Goal: Transaction & Acquisition: Purchase product/service

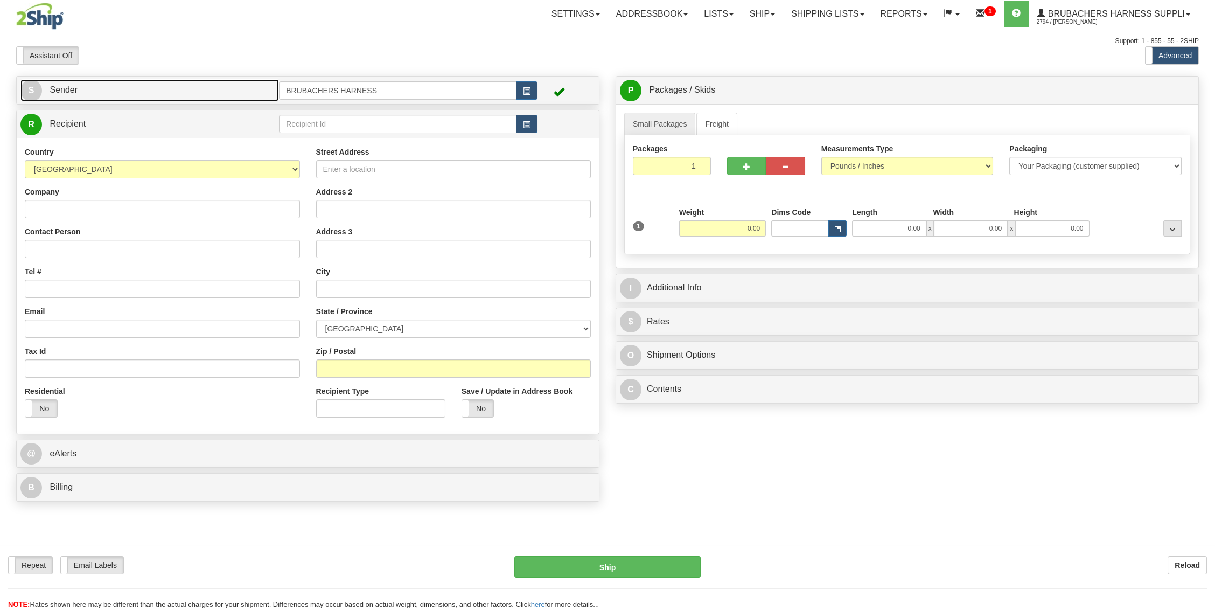
click at [214, 92] on link "S Sender" at bounding box center [149, 90] width 258 height 22
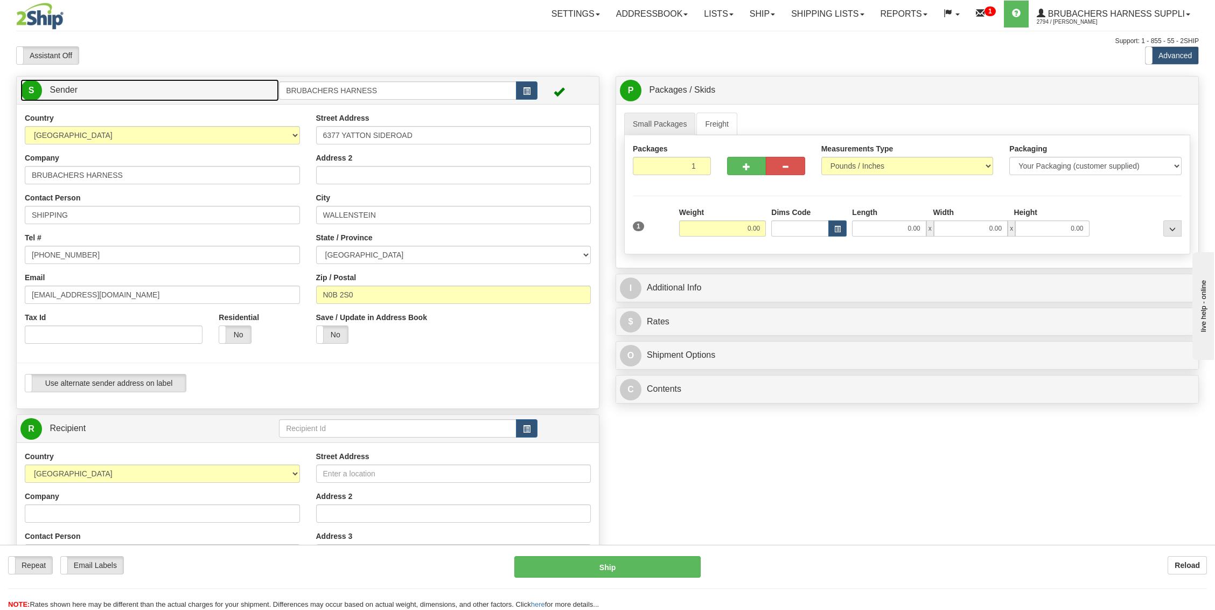
type input "WALLENSTEIN"
click at [135, 375] on label "Use alternate sender address on label" at bounding box center [105, 382] width 160 height 17
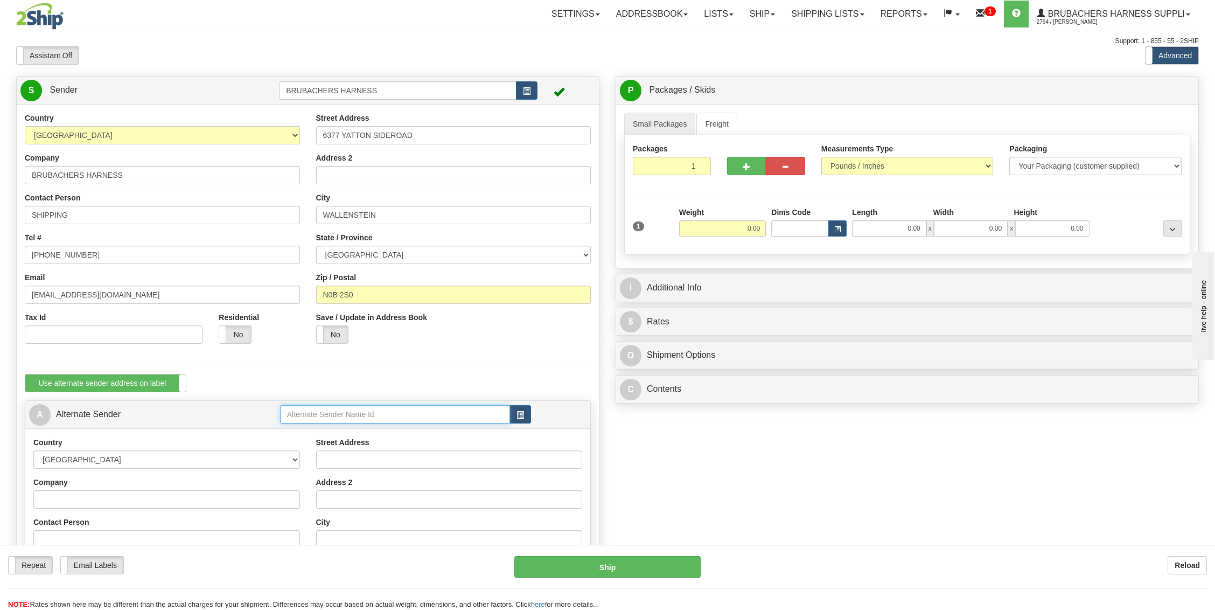
click at [363, 411] on input "text" at bounding box center [395, 414] width 230 height 18
click at [330, 428] on div "BRICU1" at bounding box center [393, 430] width 220 height 12
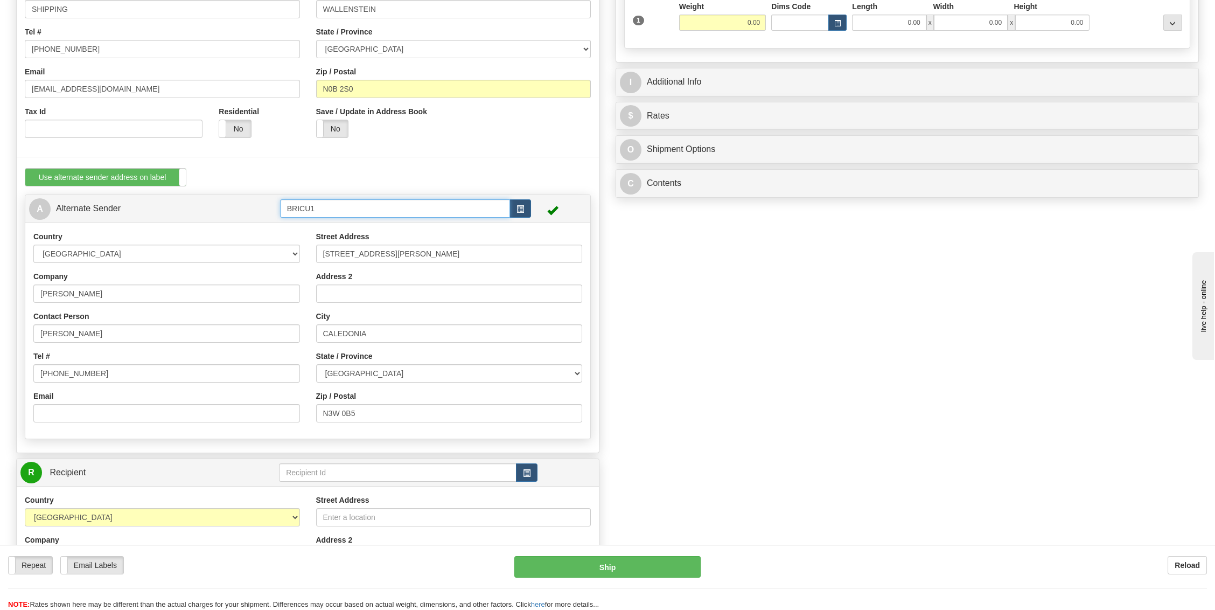
scroll to position [215, 0]
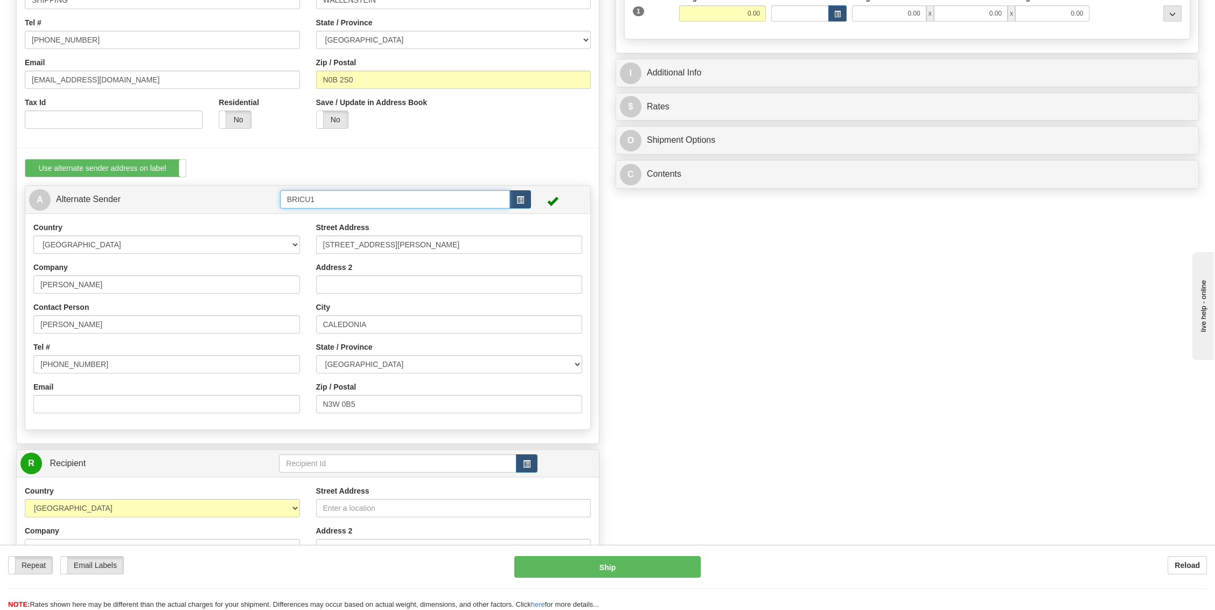
type input "BRICU1"
drag, startPoint x: 258, startPoint y: 216, endPoint x: 117, endPoint y: 165, distance: 149.4
click at [117, 165] on div "Country [GEOGRAPHIC_DATA] [GEOGRAPHIC_DATA] [GEOGRAPHIC_DATA] [GEOGRAPHIC_DATA]…" at bounding box center [308, 166] width 582 height 554
type input "[STREET_ADDRESS][PERSON_NAME]"
drag, startPoint x: 380, startPoint y: 402, endPoint x: 183, endPoint y: 360, distance: 200.9
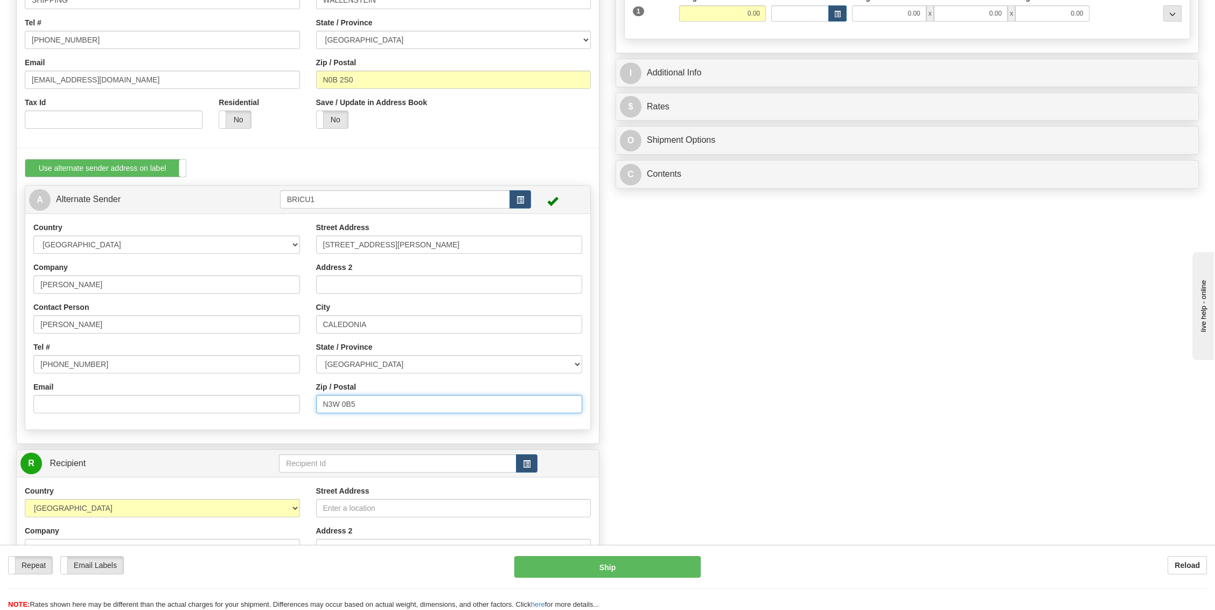
click at [183, 360] on div "Country [GEOGRAPHIC_DATA] [GEOGRAPHIC_DATA] [GEOGRAPHIC_DATA] [GEOGRAPHIC_DATA]…" at bounding box center [307, 321] width 565 height 199
type input "R0K 0X0"
drag, startPoint x: 256, startPoint y: 419, endPoint x: 257, endPoint y: 414, distance: 5.9
click at [256, 419] on div "Country [GEOGRAPHIC_DATA] [GEOGRAPHIC_DATA] [GEOGRAPHIC_DATA] [GEOGRAPHIC_DATA]…" at bounding box center [307, 321] width 565 height 216
click at [263, 369] on input "[PHONE_NUMBER]" at bounding box center [166, 364] width 267 height 18
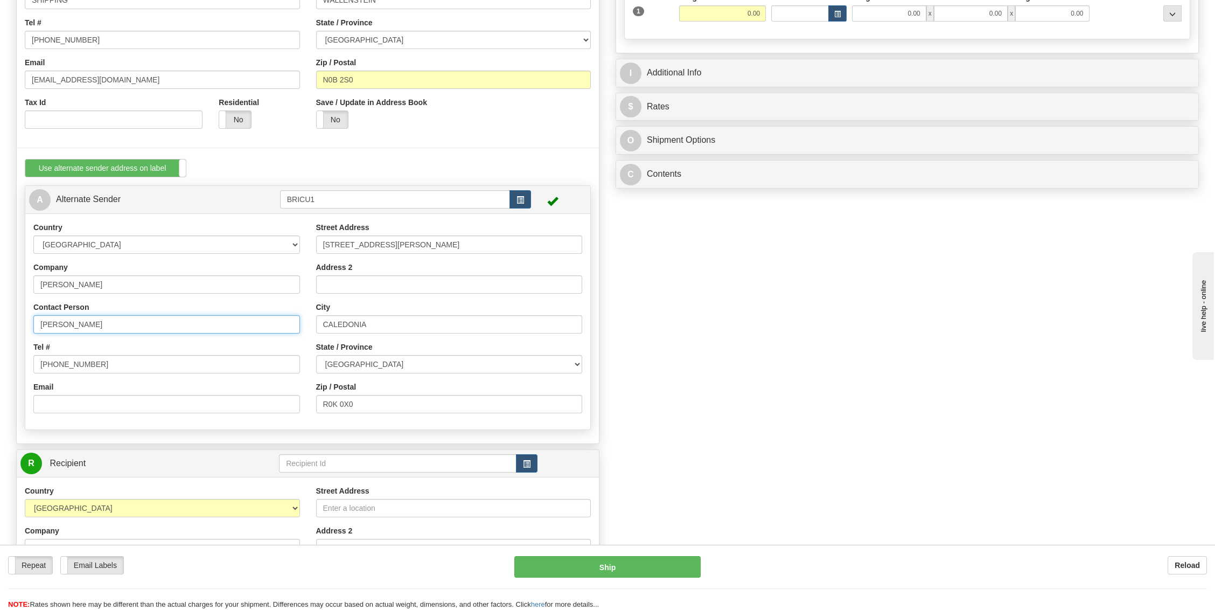
click at [282, 315] on input "[PERSON_NAME]" at bounding box center [166, 324] width 267 height 18
click at [290, 302] on div "Contact Person [PERSON_NAME]" at bounding box center [166, 318] width 267 height 32
click at [432, 395] on input "R0K 0X0" at bounding box center [449, 404] width 267 height 18
drag, startPoint x: 380, startPoint y: 326, endPoint x: 99, endPoint y: 246, distance: 291.8
click at [123, 262] on div "Country [GEOGRAPHIC_DATA] [GEOGRAPHIC_DATA] [GEOGRAPHIC_DATA] [GEOGRAPHIC_DATA]…" at bounding box center [307, 321] width 565 height 199
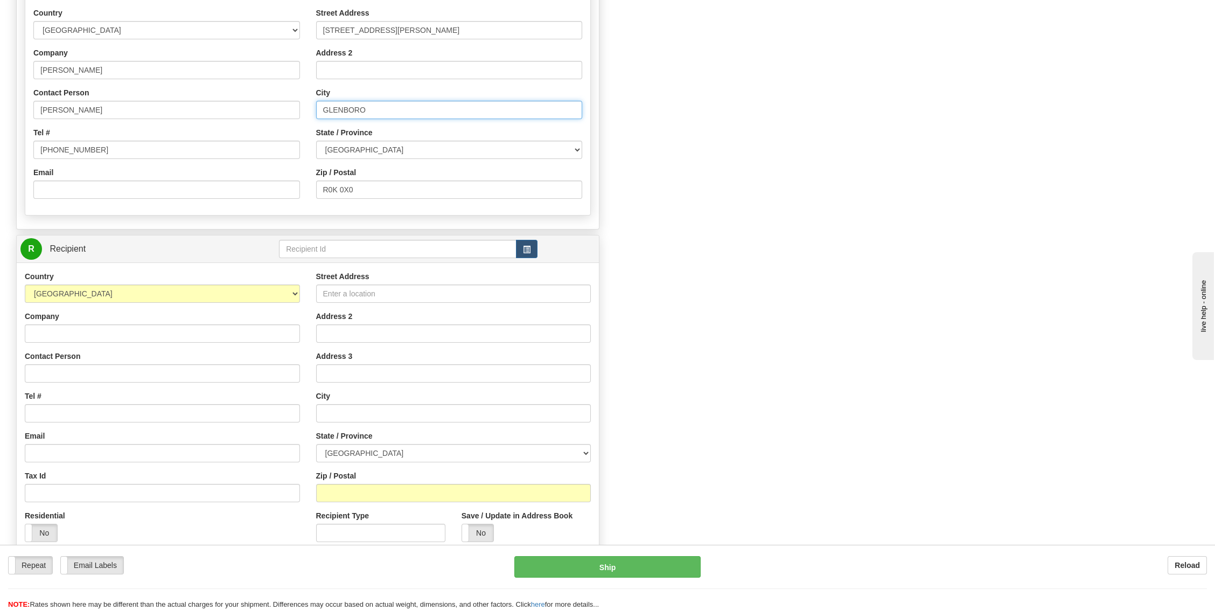
scroll to position [430, 0]
type input "GLENBORO"
drag, startPoint x: 362, startPoint y: 143, endPoint x: 123, endPoint y: 101, distance: 242.2
click at [129, 102] on div "Country [GEOGRAPHIC_DATA] [GEOGRAPHIC_DATA] [GEOGRAPHIC_DATA] [GEOGRAPHIC_DATA]…" at bounding box center [307, 105] width 565 height 199
click at [384, 143] on select "[GEOGRAPHIC_DATA] [GEOGRAPHIC_DATA] [GEOGRAPHIC_DATA] [GEOGRAPHIC_DATA] [GEOGRA…" at bounding box center [449, 148] width 267 height 18
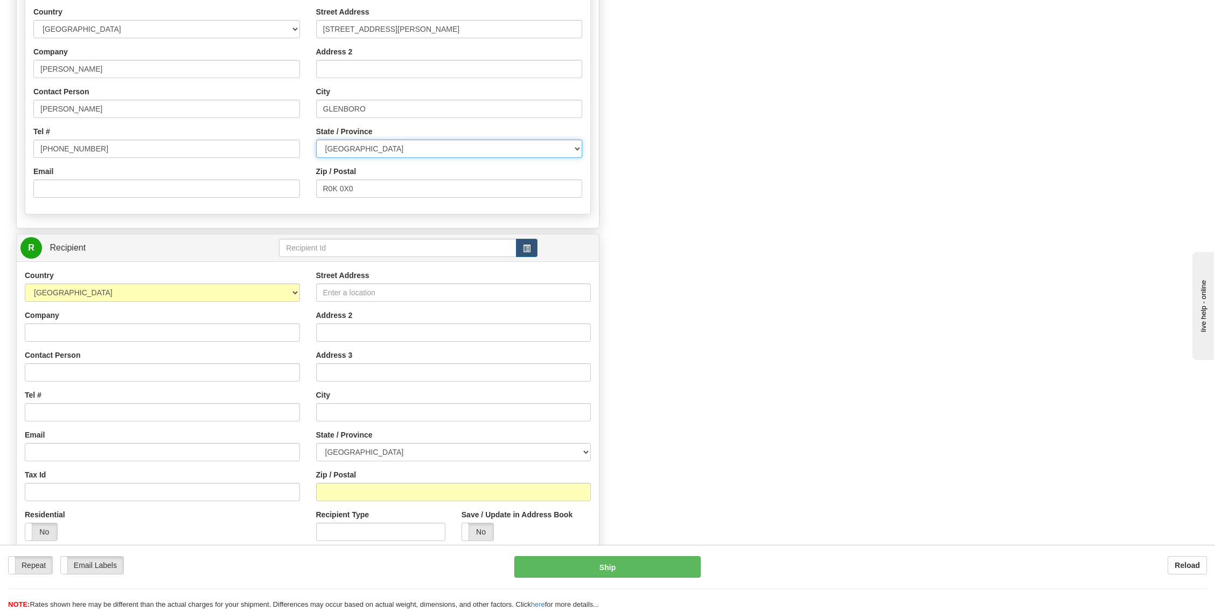
click at [386, 143] on select "[GEOGRAPHIC_DATA] [GEOGRAPHIC_DATA] [GEOGRAPHIC_DATA] [GEOGRAPHIC_DATA] [GEOGRA…" at bounding box center [449, 148] width 267 height 18
select select "MB"
click at [316, 139] on select "[GEOGRAPHIC_DATA] [GEOGRAPHIC_DATA] [GEOGRAPHIC_DATA] [GEOGRAPHIC_DATA] [GEOGRA…" at bounding box center [449, 148] width 267 height 18
click at [317, 242] on input "text" at bounding box center [397, 248] width 237 height 18
click at [354, 288] on input "Street Address" at bounding box center [453, 292] width 275 height 18
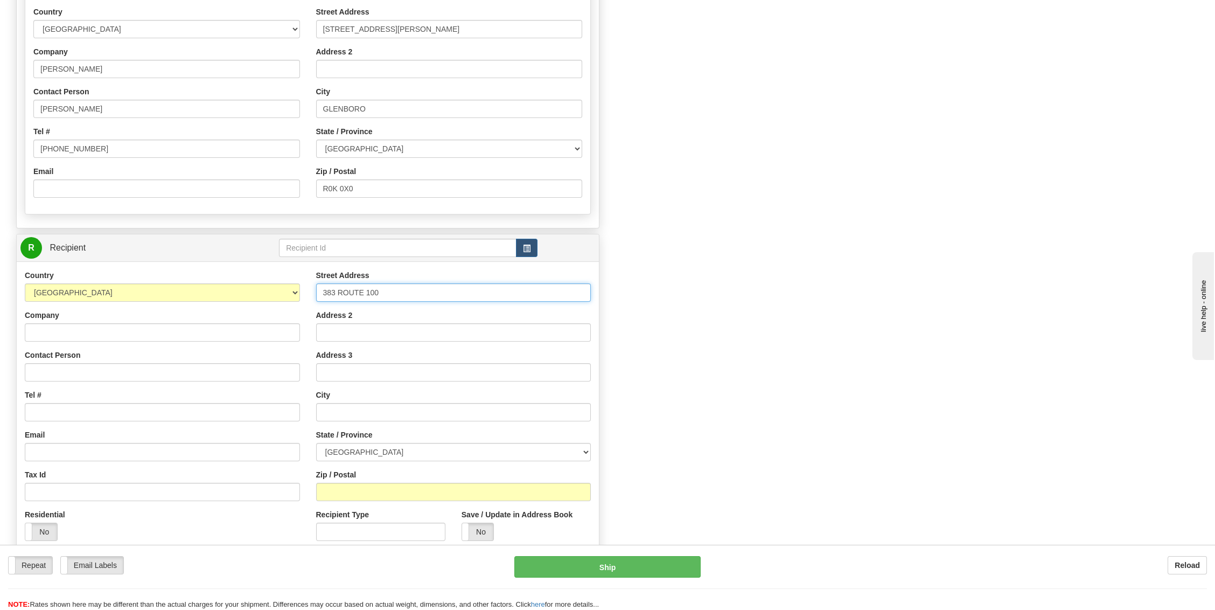
type input "383 ROUTE 100"
click at [378, 489] on input "Zip / Postal" at bounding box center [453, 491] width 275 height 18
type input "K4R 1E5"
click at [480, 459] on div "Street Address 383 ROUTE 100 Address 2 Address 3 City State / Province [GEOGRAP…" at bounding box center [453, 409] width 291 height 279
type input "[PERSON_NAME]"
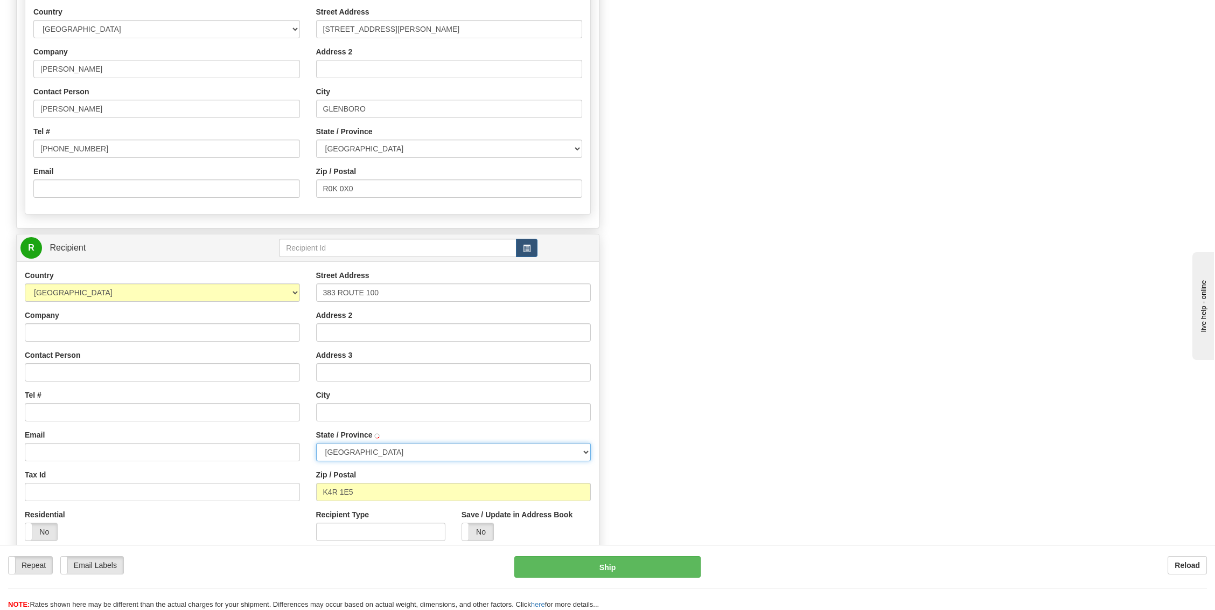
select select "ON"
click at [228, 431] on div "Email" at bounding box center [162, 445] width 275 height 32
click at [54, 324] on input "Company" at bounding box center [162, 332] width 275 height 18
click at [44, 374] on input "Contact Person" at bounding box center [162, 372] width 275 height 18
click at [72, 328] on input "Company" at bounding box center [162, 332] width 275 height 18
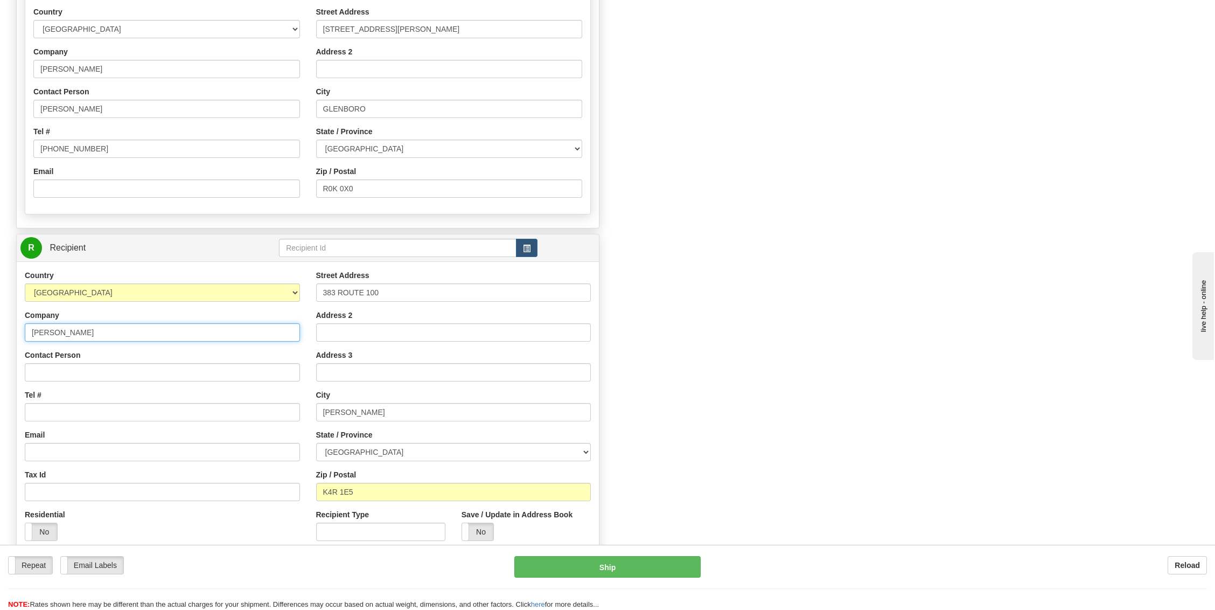
type input "[PERSON_NAME]"
click at [114, 370] on input "Contact Person" at bounding box center [162, 372] width 275 height 18
type input "[PERSON_NAME]"
click at [126, 409] on input "Tel #" at bounding box center [162, 412] width 275 height 18
drag, startPoint x: 52, startPoint y: 370, endPoint x: -3, endPoint y: 340, distance: 63.1
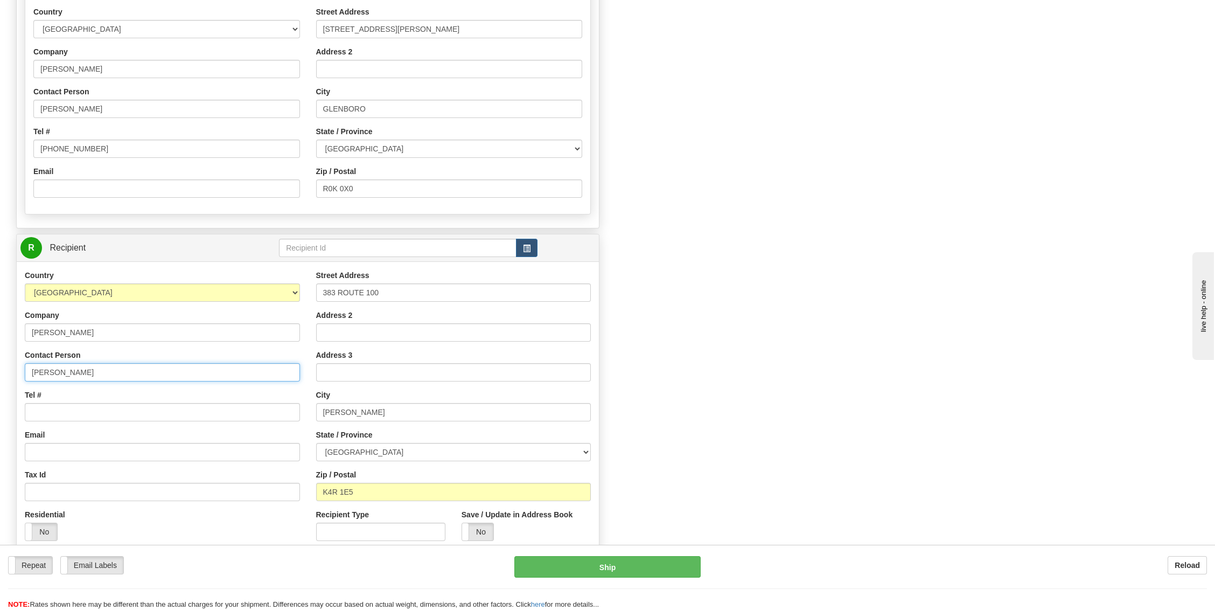
type input "[PERSON_NAME]"
click at [41, 405] on input "Tel #" at bounding box center [162, 412] width 275 height 18
type input "9"
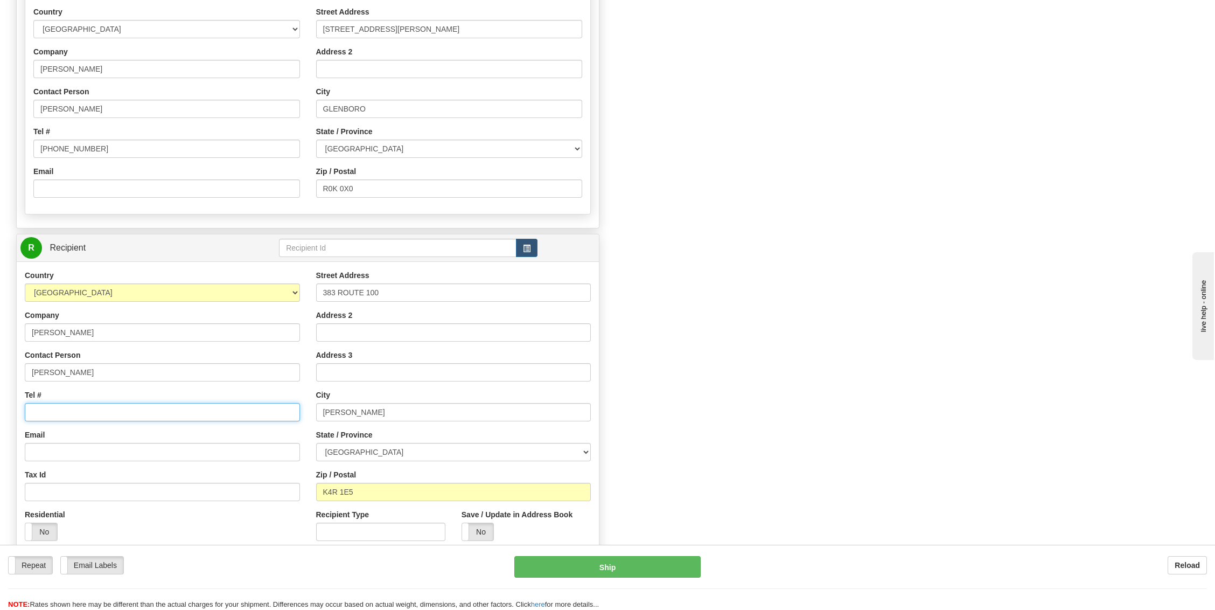
click button "Delete" at bounding box center [0, 0] width 0 height 0
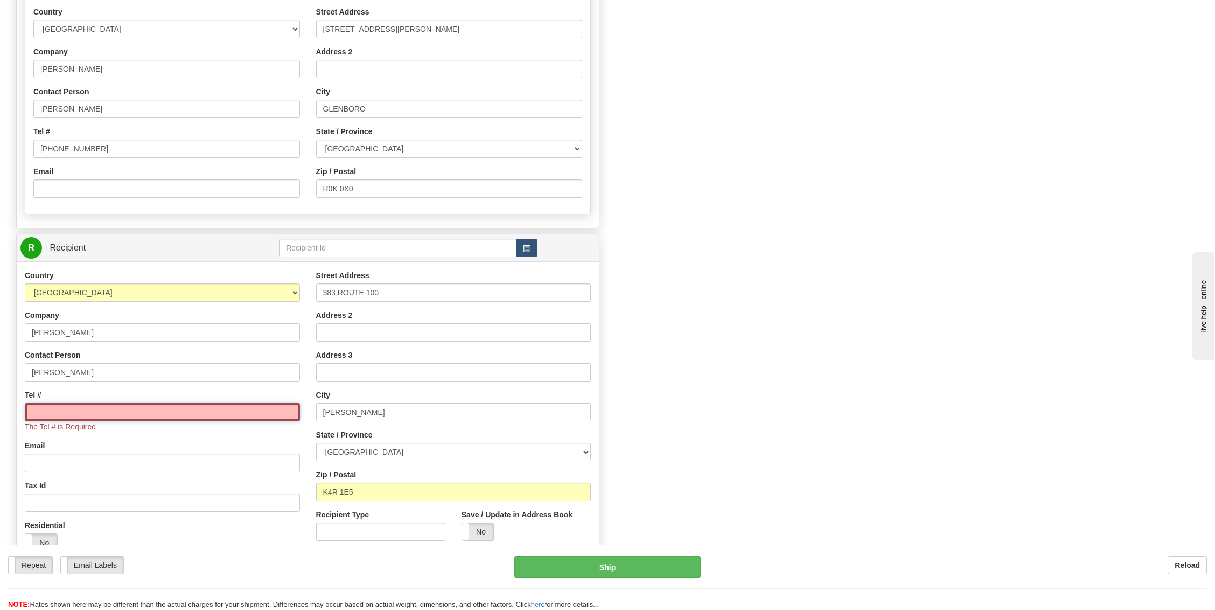
click button "Delete" at bounding box center [0, 0] width 0 height 0
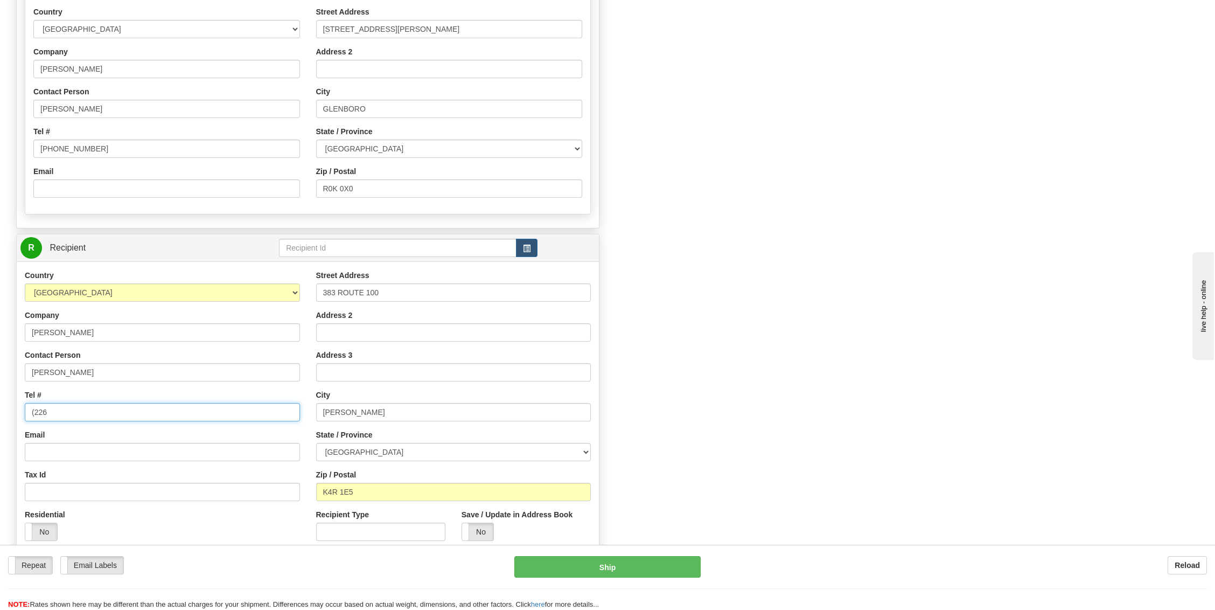
type input "[PHONE_NUMBER]"
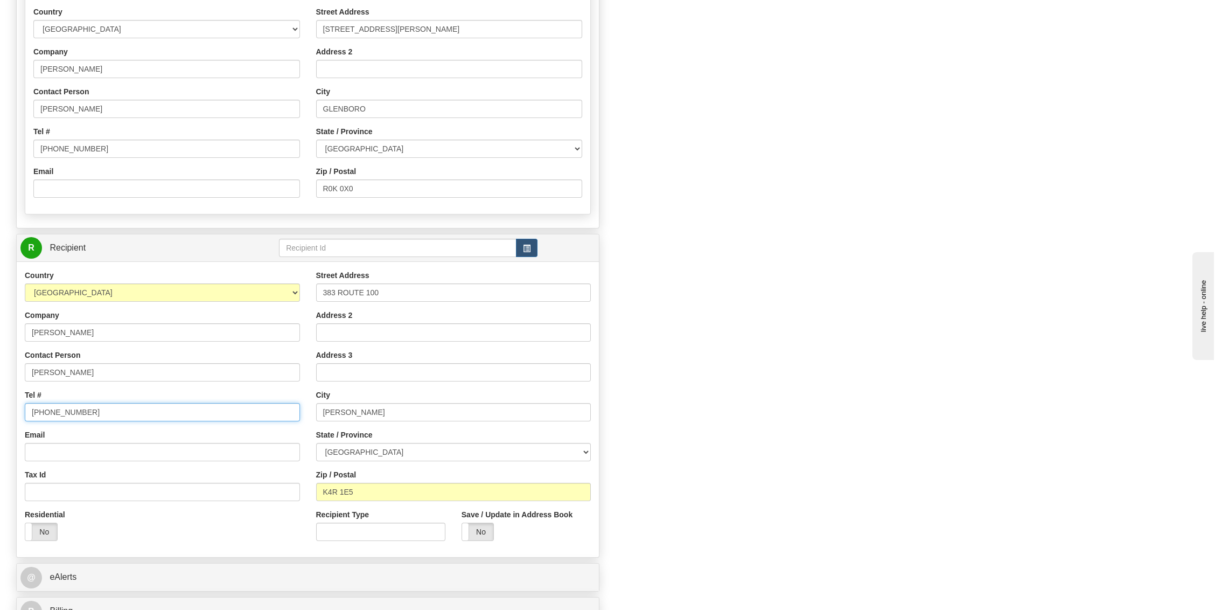
scroll to position [574, 0]
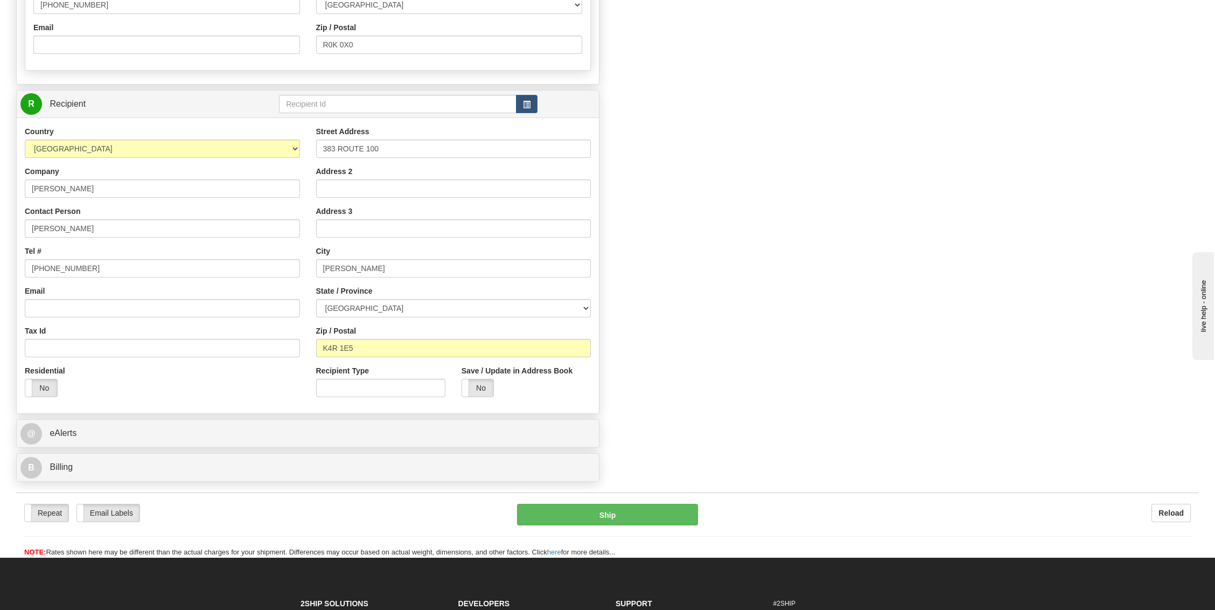
click at [187, 396] on div "Residential Yes No" at bounding box center [162, 385] width 291 height 40
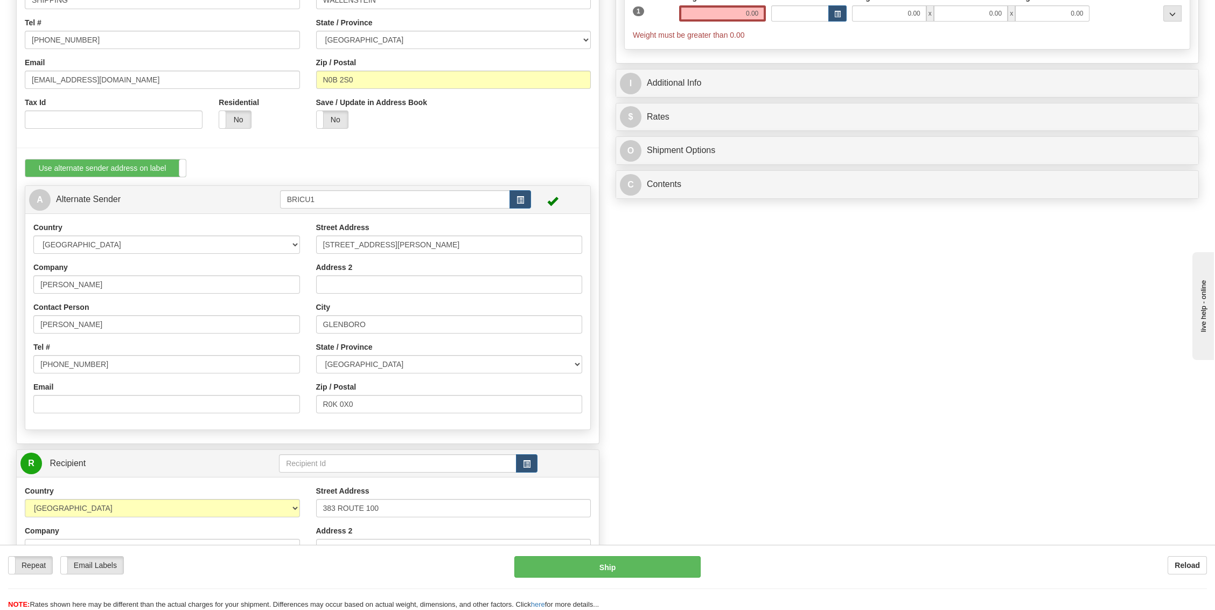
scroll to position [0, 0]
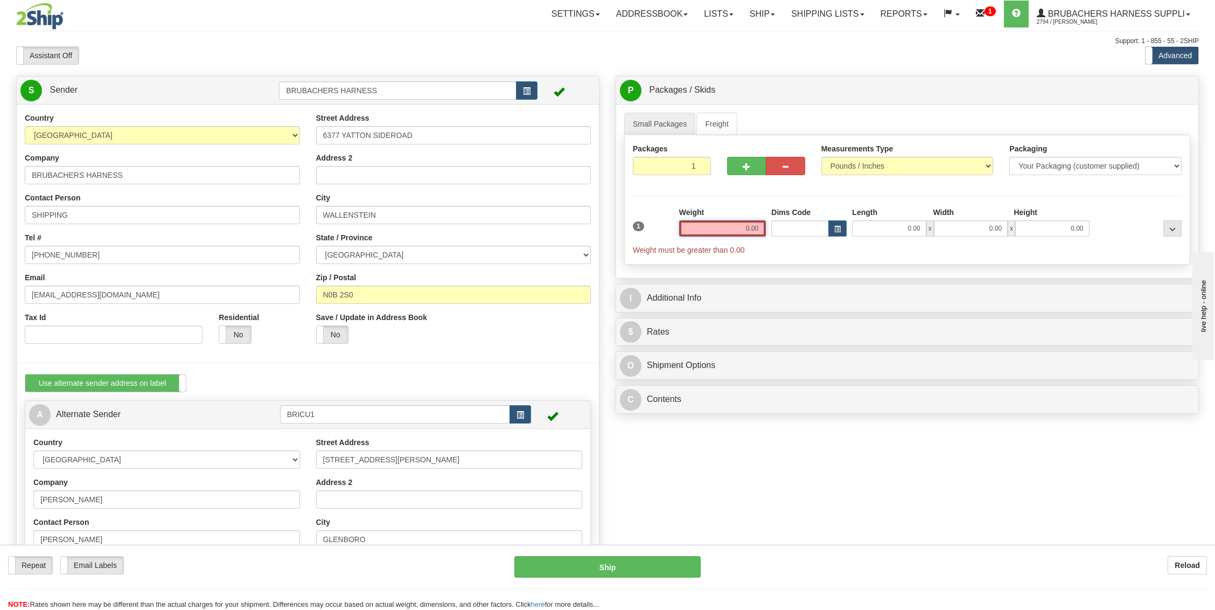
click at [715, 228] on input "0.00" at bounding box center [722, 228] width 87 height 16
type input "32.00"
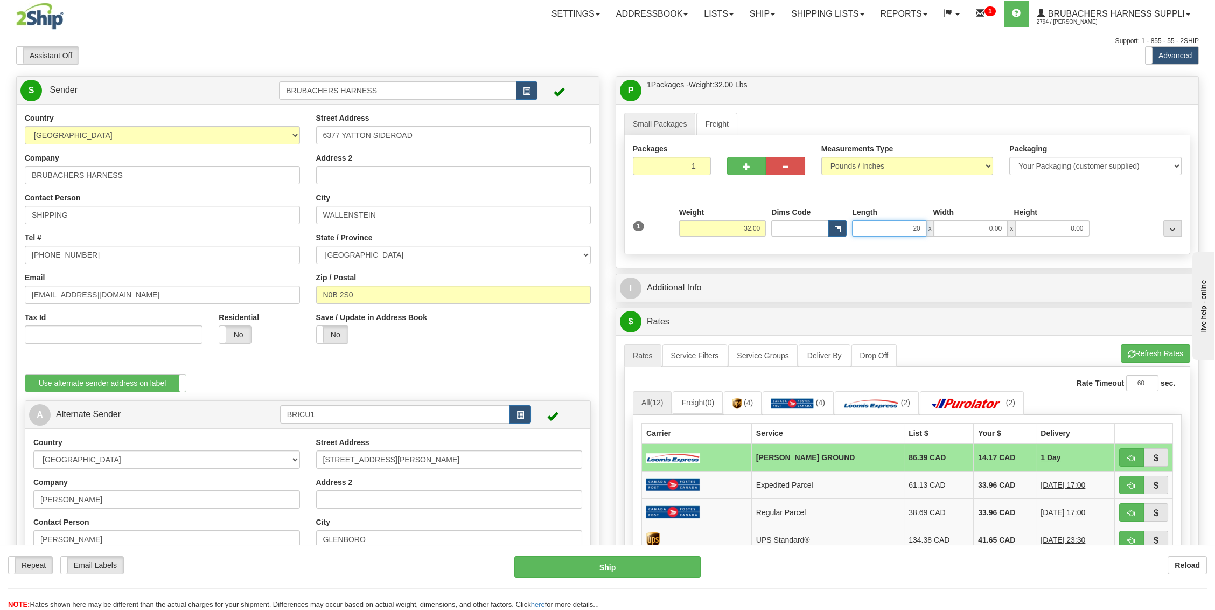
type input "20.00"
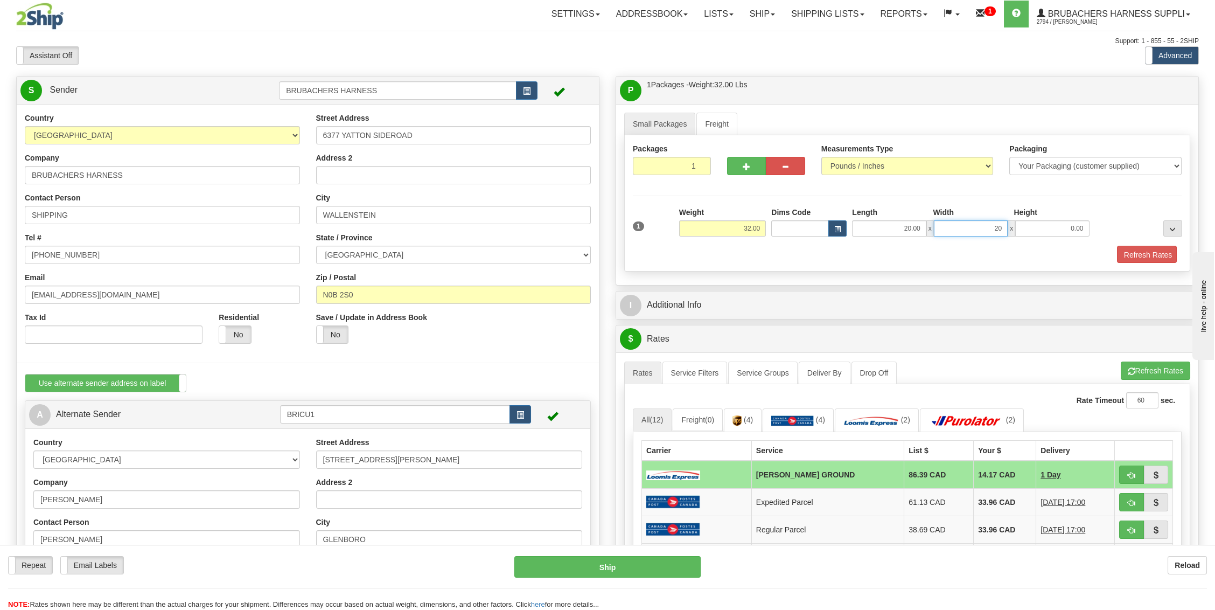
type input "20.00"
type input "12.00"
click at [1139, 246] on button "Refresh Rates" at bounding box center [1145, 255] width 62 height 18
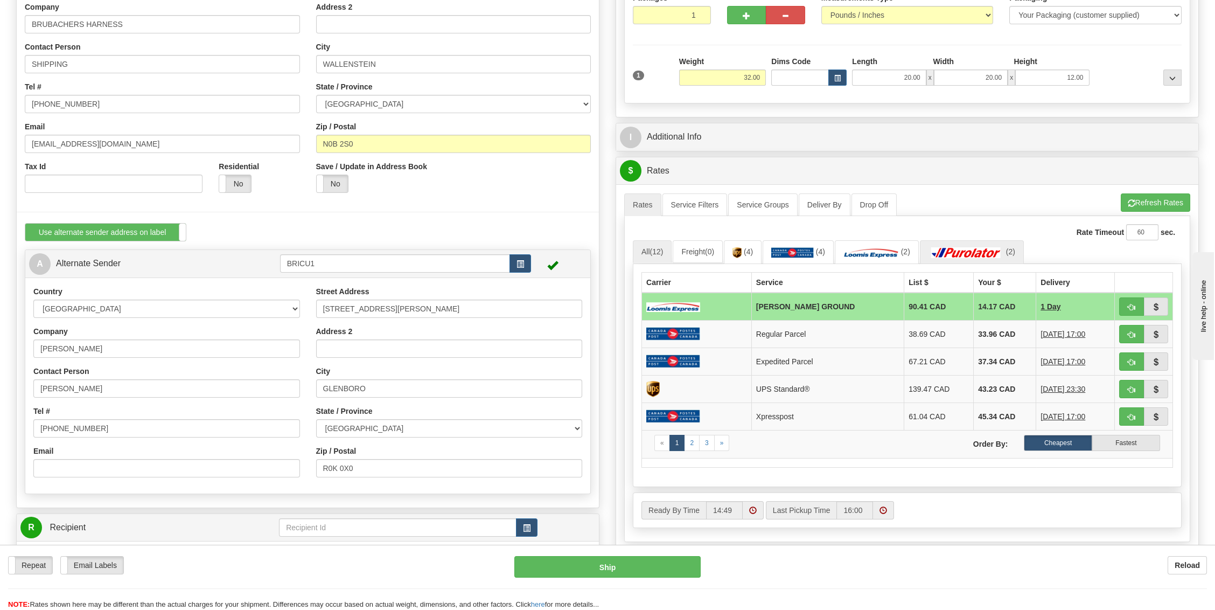
scroll to position [72, 0]
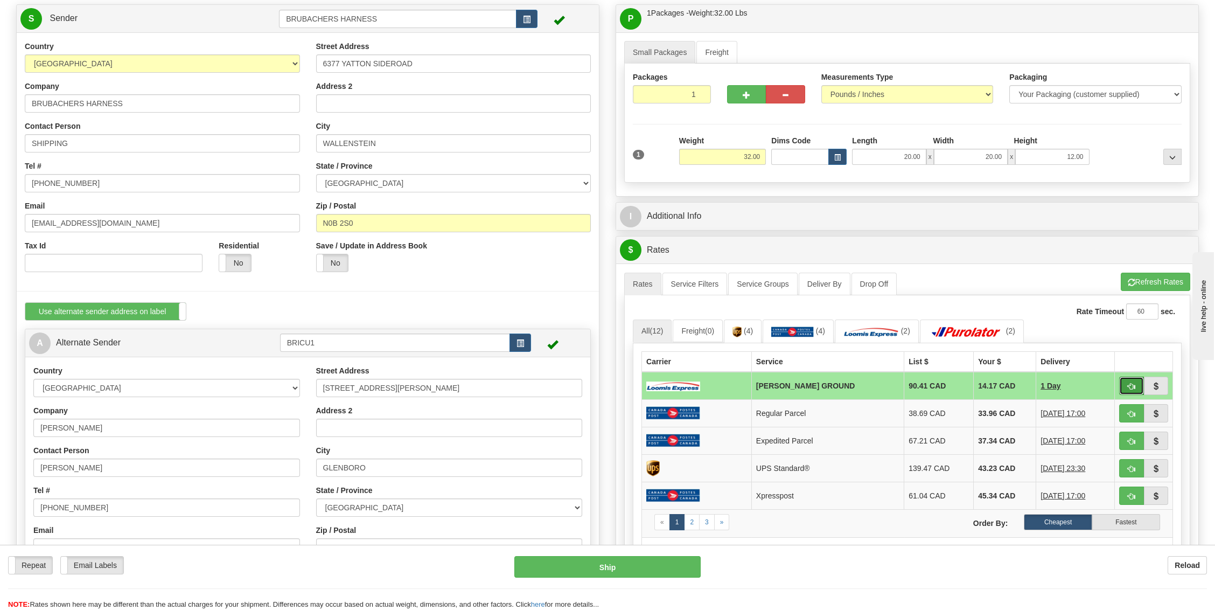
click at [1129, 383] on span "button" at bounding box center [1131, 386] width 8 height 7
type input "DD"
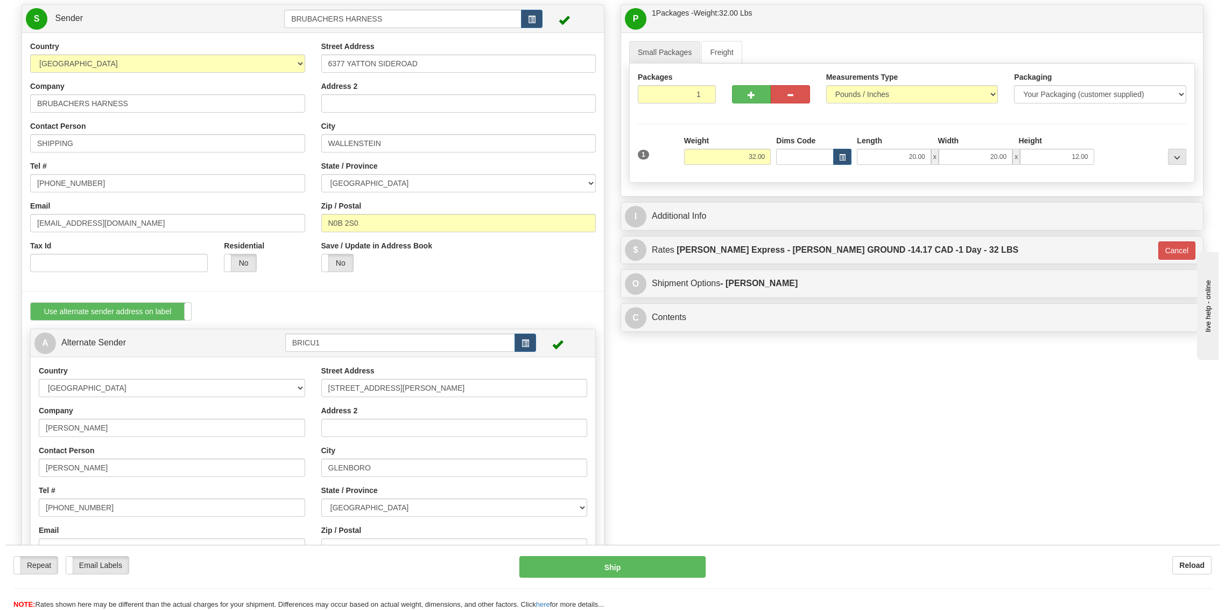
scroll to position [143, 0]
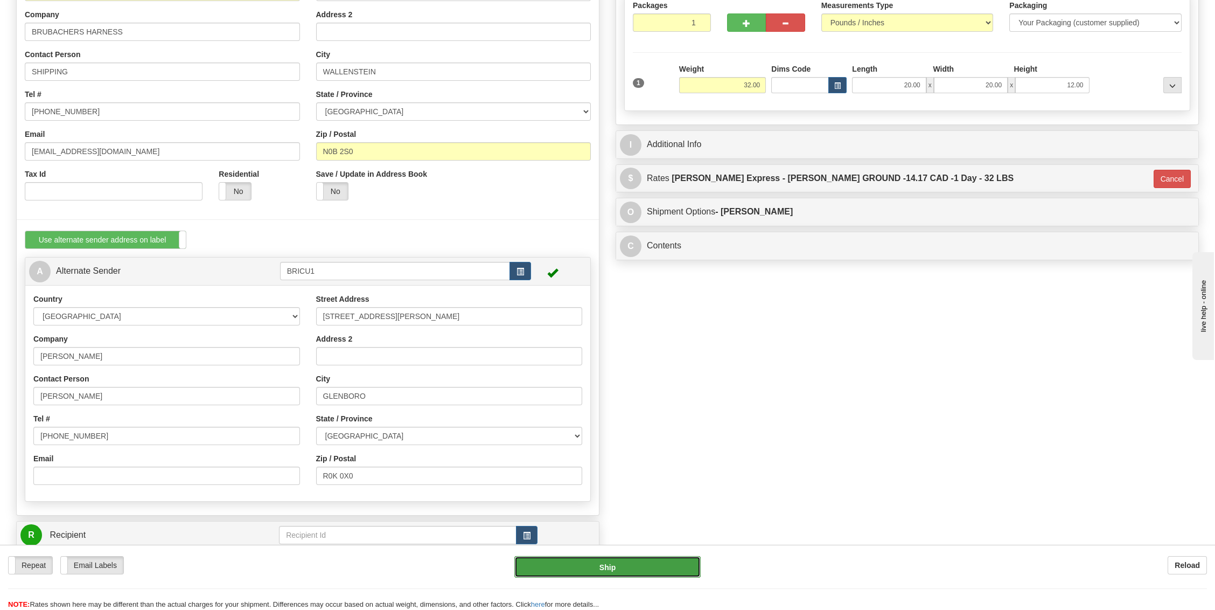
click at [591, 566] on button "Ship" at bounding box center [607, 567] width 186 height 22
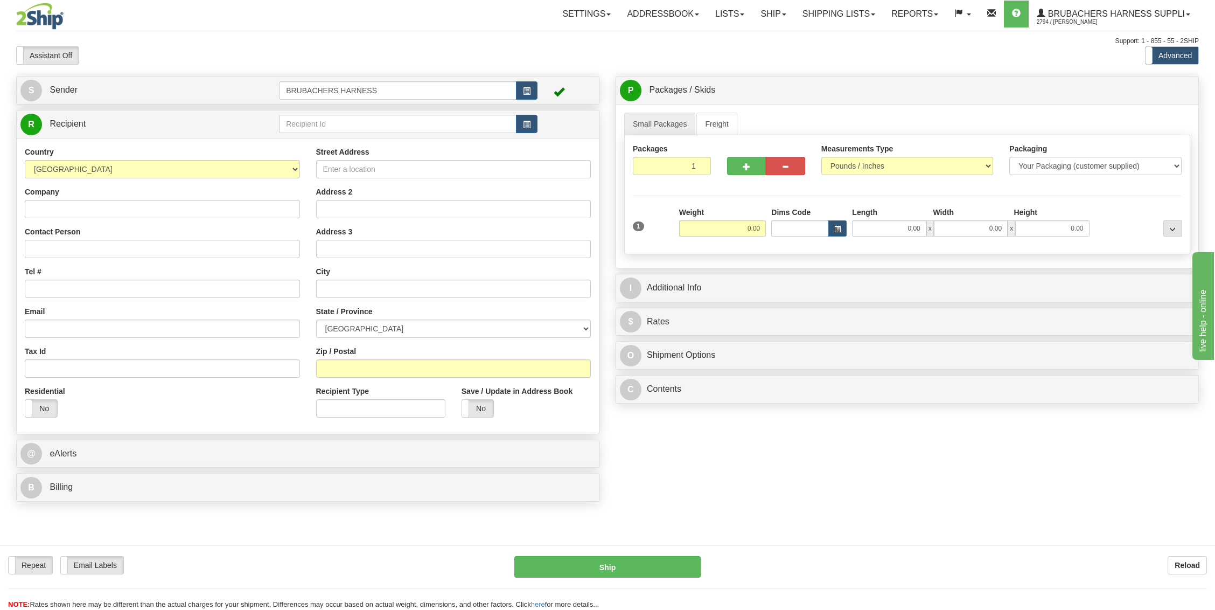
scroll to position [72, 0]
